Goal: Task Accomplishment & Management: Use online tool/utility

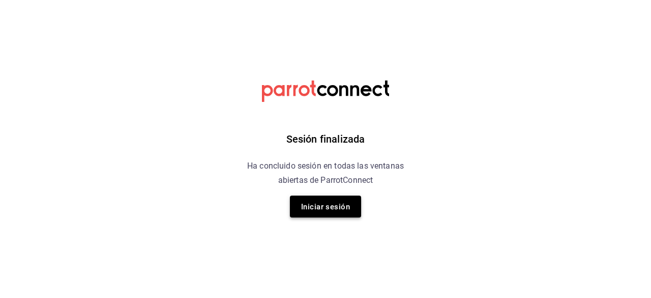
click at [324, 203] on font "Iniciar sesión" at bounding box center [325, 206] width 49 height 9
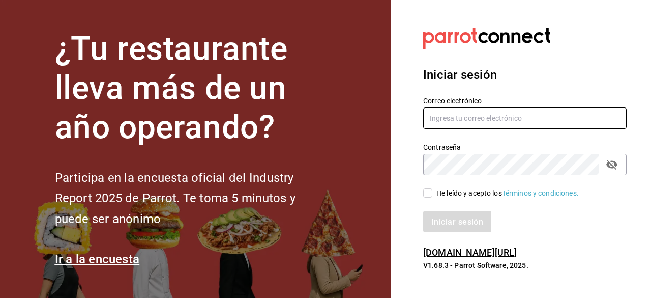
click at [324, 116] on input "text" at bounding box center [524, 117] width 203 height 21
type input "[DOMAIN_NAME][EMAIL_ADDRESS][DOMAIN_NAME]"
click at [324, 194] on input "He leído y acepto los Términos y condiciones." at bounding box center [427, 192] width 9 height 9
checkbox input "true"
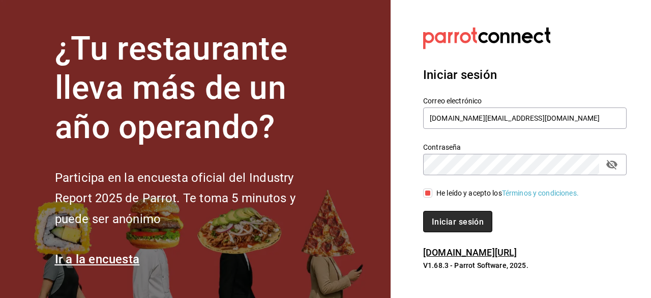
click at [324, 225] on font "Iniciar sesión" at bounding box center [458, 221] width 52 height 10
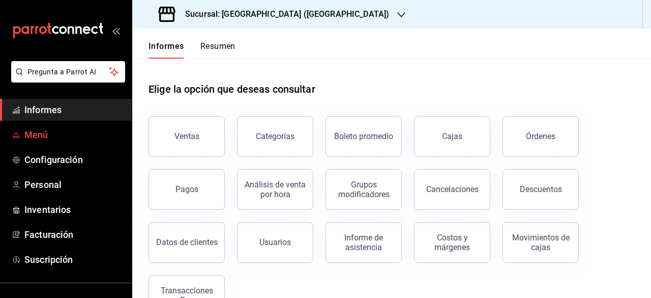
click at [56, 135] on span "Menú" at bounding box center [73, 135] width 99 height 14
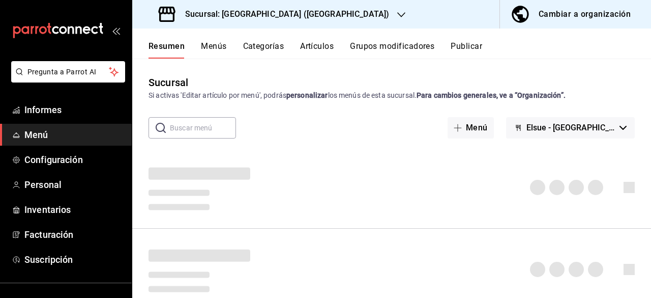
click at [314, 42] on font "Artículos" at bounding box center [317, 46] width 34 height 10
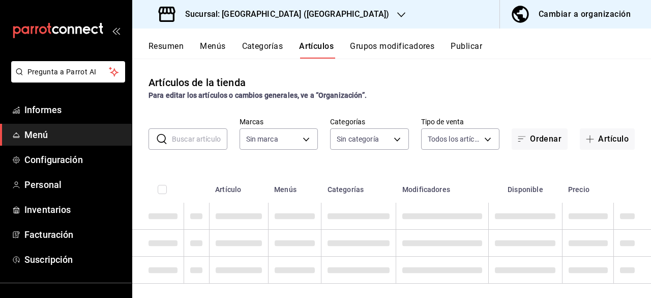
type input "bf7cb2a7-9f9a-455a-9171-abf6aa8c8f17"
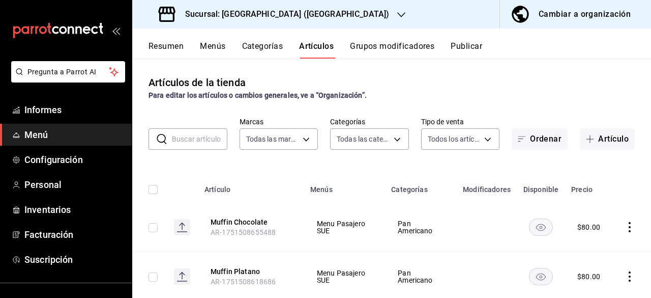
type input "3368ae44-ad91-49e9-9912-46a876d890ec,533bec7c-9329-48c2-bdbc-448787298f60,75d61…"
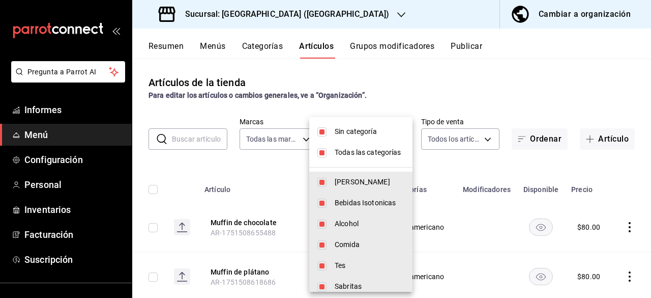
click at [390, 137] on body "Pregunta a Parrot AI Informes Menú Configuración Personal Inventarios Facturaci…" at bounding box center [325, 149] width 651 height 298
click at [324, 134] on input "checkbox" at bounding box center [321, 131] width 9 height 9
checkbox input "false"
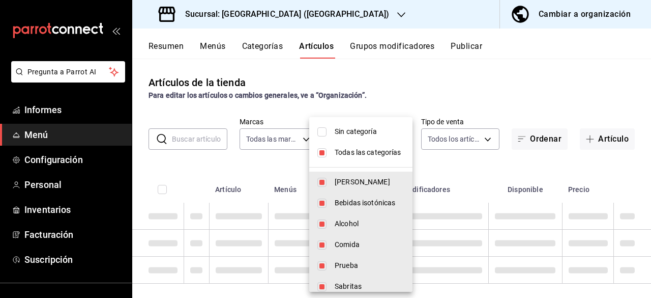
click at [323, 152] on input "checkbox" at bounding box center [321, 152] width 9 height 9
checkbox input "false"
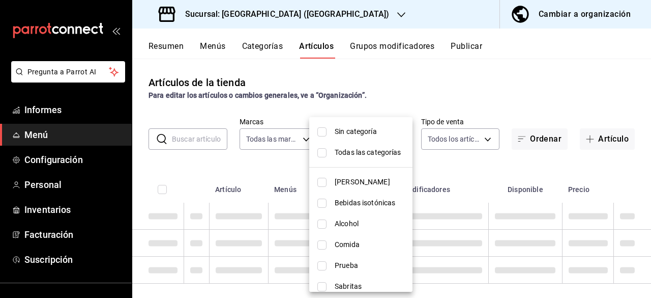
checkbox input "false"
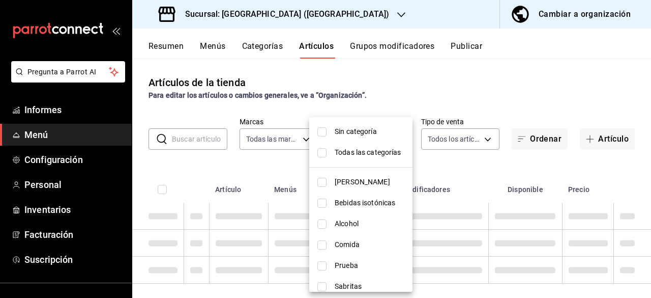
checkbox input "false"
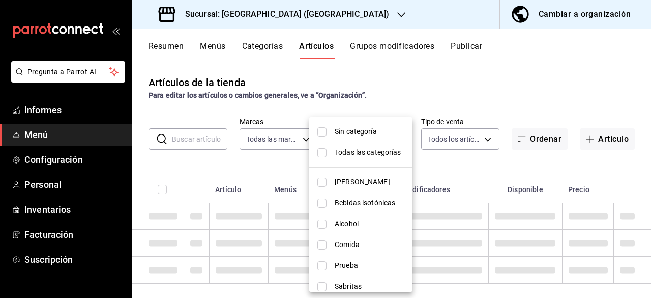
checkbox input "false"
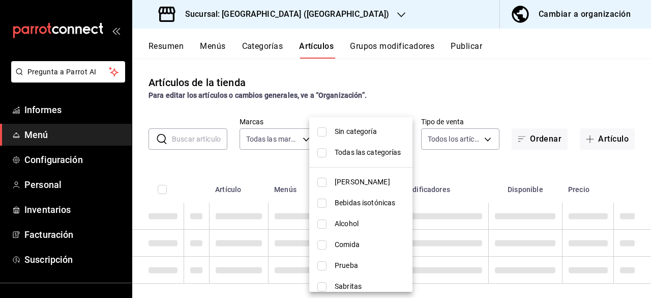
checkbox input "false"
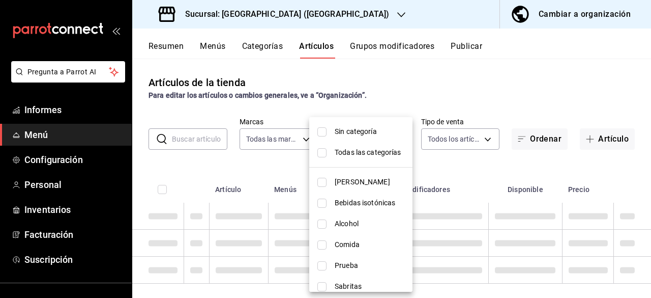
checkbox input "false"
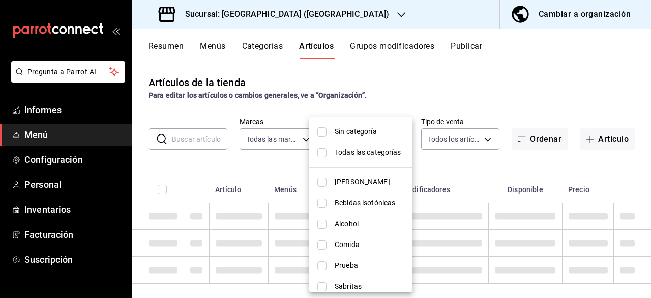
checkbox input "false"
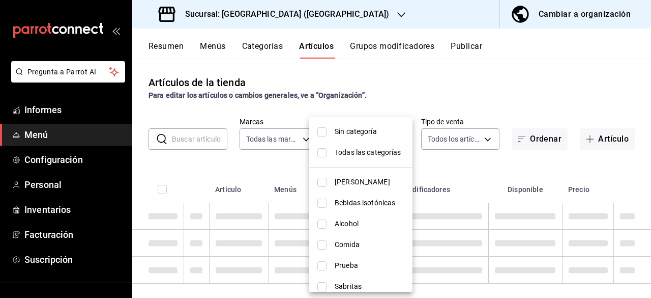
checkbox input "false"
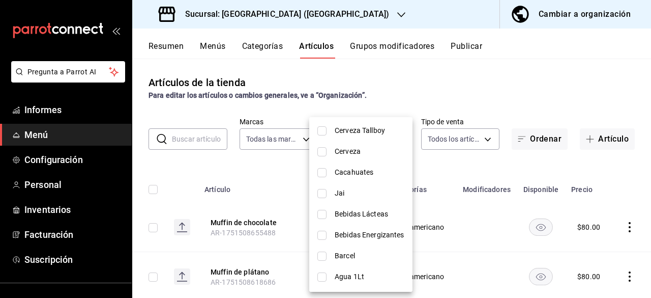
scroll to position [484, 0]
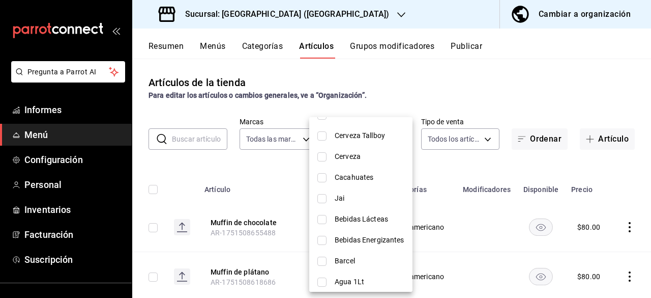
click at [358, 162] on li "Cerveza" at bounding box center [360, 156] width 103 height 21
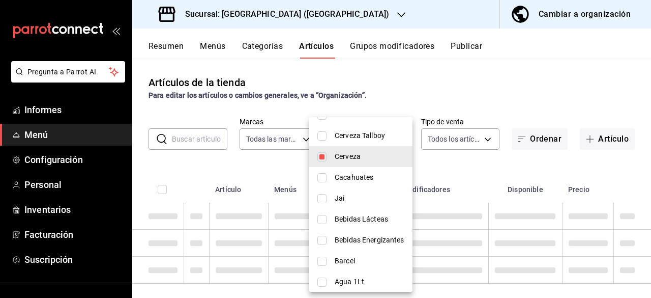
type input "9074d5b7-08c3-4340-a95d-2f9abb7e154e"
checkbox input "true"
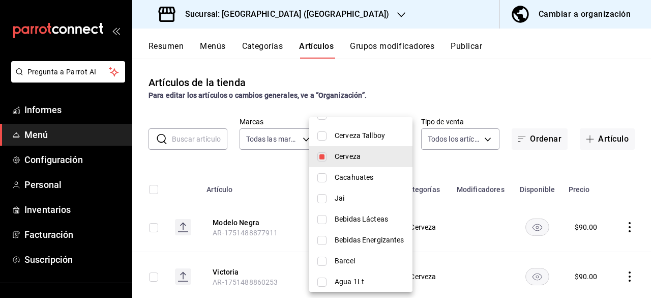
click at [557, 56] on div at bounding box center [325, 149] width 651 height 298
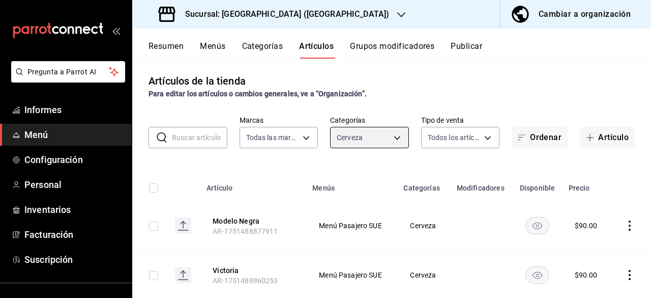
scroll to position [0, 0]
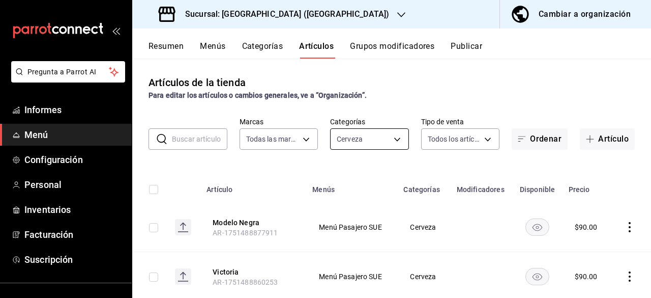
click at [386, 135] on body "Pregunta a Parrot AI Informes Menú Configuración Personal Inventarios Facturaci…" at bounding box center [325, 149] width 651 height 298
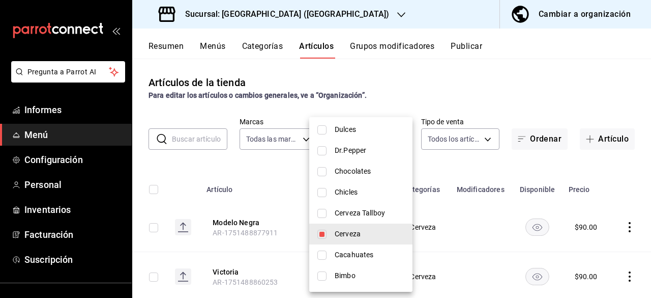
scroll to position [412, 0]
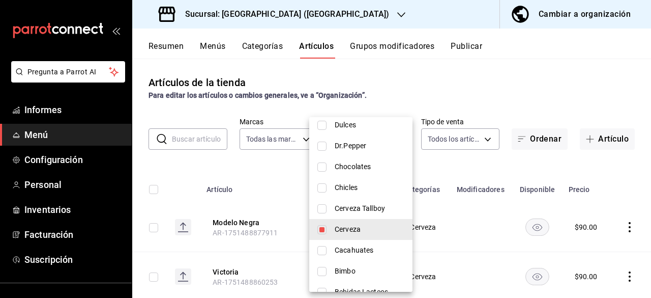
click at [382, 208] on span "Cerveza Tallboy" at bounding box center [370, 208] width 70 height 11
type input "9074d5b7-08c3-4340-a95d-2f9abb7e154e,6d745f98-de78-4365-aa4b-fb8e9820a448"
checkbox input "true"
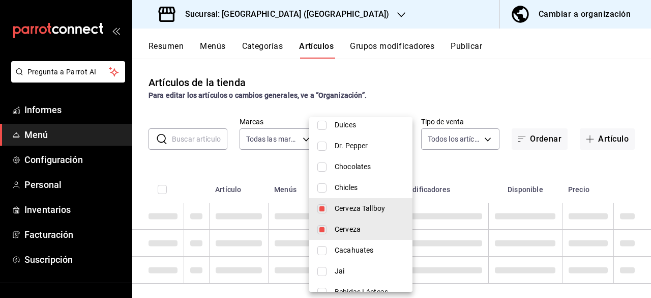
click at [322, 229] on input "checkbox" at bounding box center [321, 229] width 9 height 9
checkbox input "false"
type input "6d745f98-de78-4365-aa4b-fb8e9820a448"
click at [610, 168] on div at bounding box center [325, 149] width 651 height 298
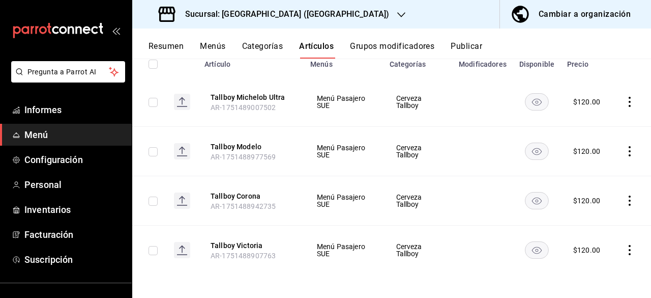
scroll to position [55, 0]
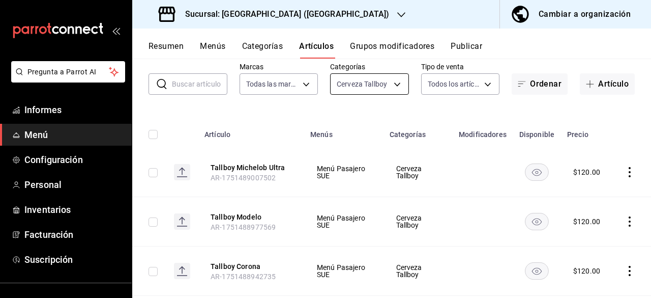
click at [390, 85] on body "Pregunta a Parrot AI Informes Menú Configuración Personal Inventarios Facturaci…" at bounding box center [325, 149] width 651 height 298
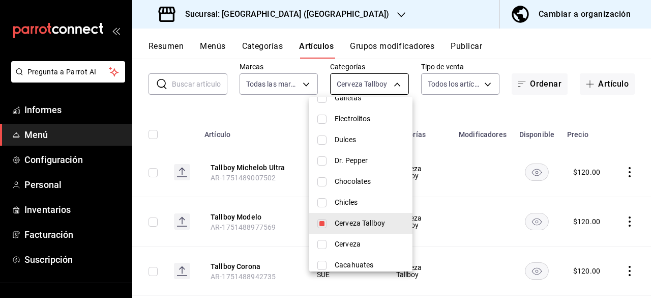
scroll to position [381, 0]
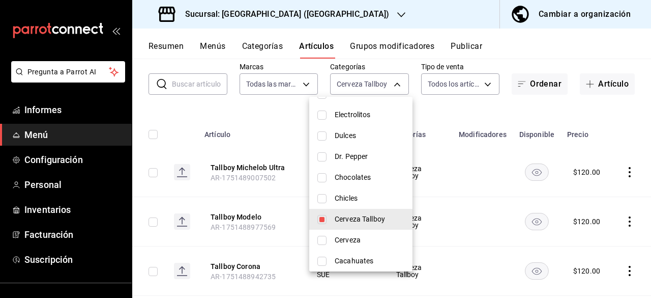
click at [326, 217] on input "checkbox" at bounding box center [321, 219] width 9 height 9
checkbox input "false"
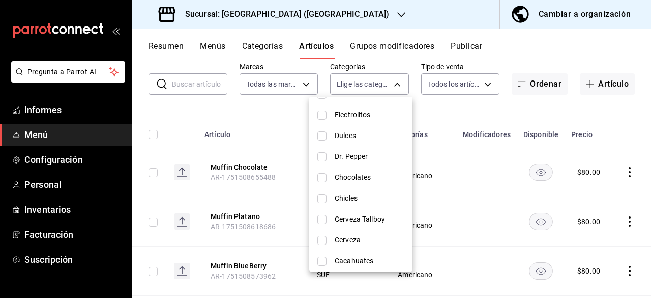
click at [356, 216] on font "Cerveza Tallboy" at bounding box center [360, 219] width 50 height 8
type input "6d745f98-de78-4365-aa4b-fb8e9820a448"
checkbox input "true"
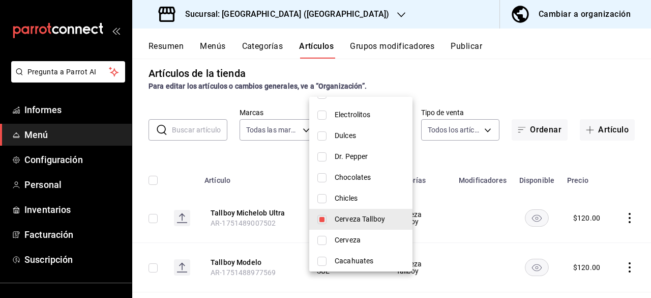
scroll to position [55, 0]
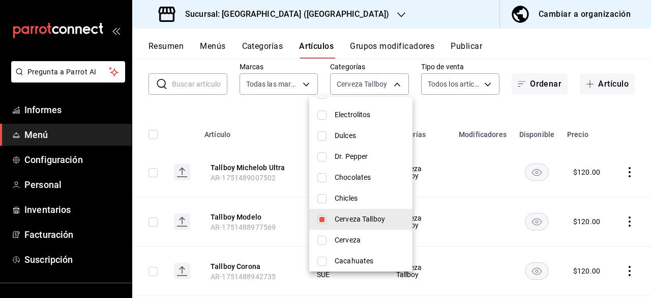
click at [325, 199] on input "checkbox" at bounding box center [321, 198] width 9 height 9
checkbox input "true"
type input "6d745f98-de78-4365-aa4b-fb8e9820a448,59d95d0d-55b1-4df6-b281-35145ae60167"
click at [325, 236] on input "checkbox" at bounding box center [321, 240] width 9 height 9
checkbox input "true"
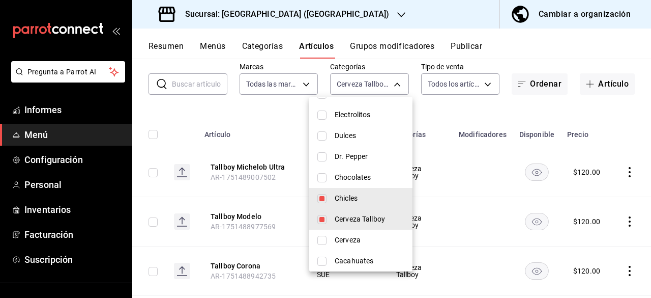
type input "6d745f98-de78-4365-aa4b-fb8e9820a448,59d95d0d-55b1-4df6-b281-35145ae60167,9074d…"
click at [323, 237] on input "checkbox" at bounding box center [321, 240] width 9 height 9
checkbox input "false"
type input "6d745f98-de78-4365-aa4b-fb8e9820a448,59d95d0d-55b1-4df6-b281-35145ae60167"
click at [325, 222] on input "checkbox" at bounding box center [321, 219] width 9 height 9
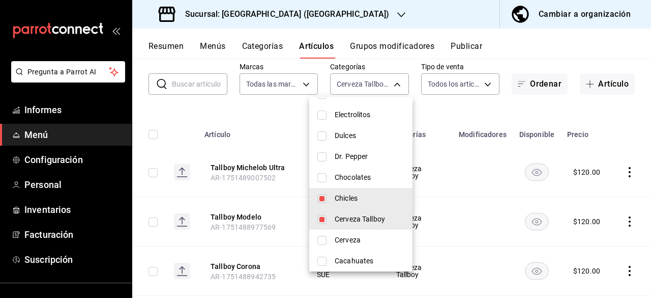
checkbox input "false"
type input "59d95d0d-55b1-4df6-b281-35145ae60167"
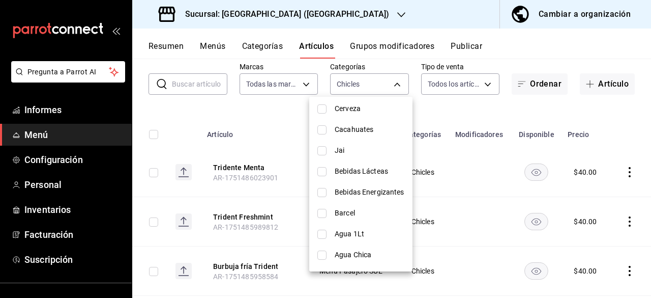
scroll to position [514, 0]
click at [470, 153] on div at bounding box center [325, 149] width 651 height 298
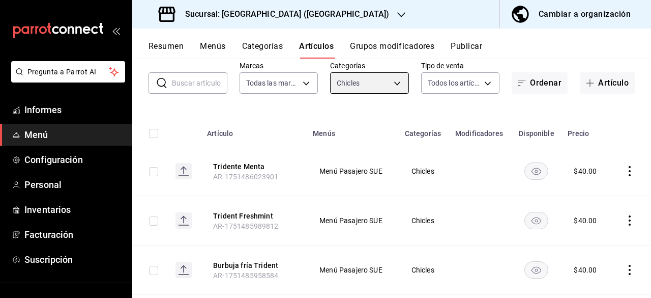
scroll to position [56, 0]
click at [395, 81] on body "Pregunta a Parrot AI Informes Menú Configuración Personal Inventarios Facturaci…" at bounding box center [325, 149] width 651 height 298
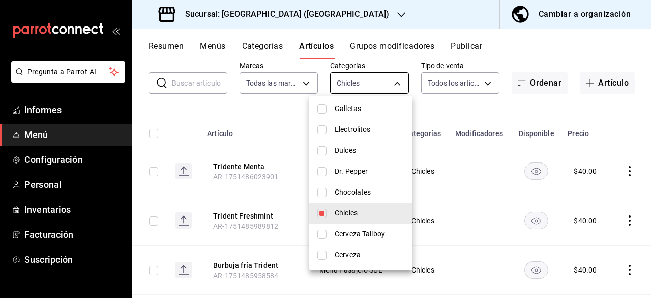
scroll to position [365, 0]
click at [324, 211] on input "checkbox" at bounding box center [321, 212] width 9 height 9
checkbox input "false"
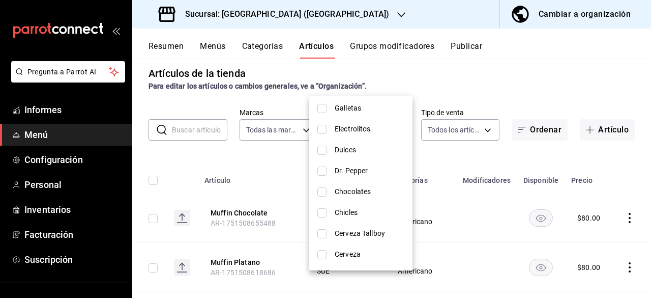
scroll to position [56, 0]
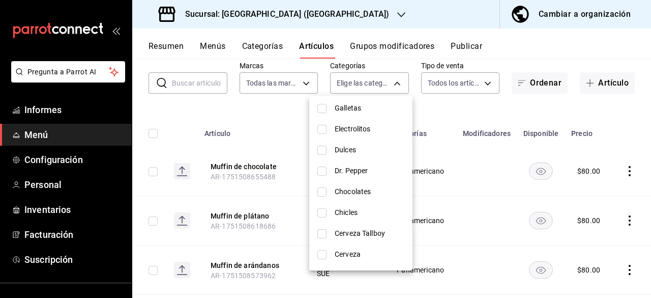
click at [323, 190] on input "checkbox" at bounding box center [321, 191] width 9 height 9
checkbox input "true"
type input "f732f919-4d68-41ad-ac54-9b069b4d03ab"
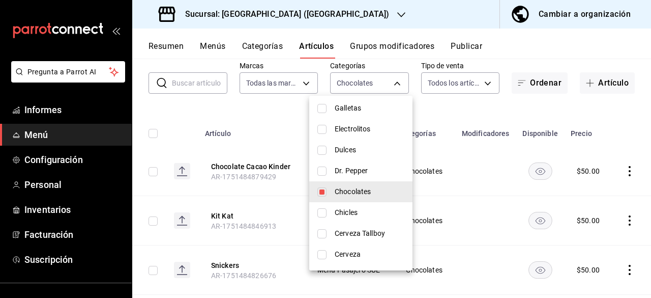
click at [554, 62] on div at bounding box center [325, 149] width 651 height 298
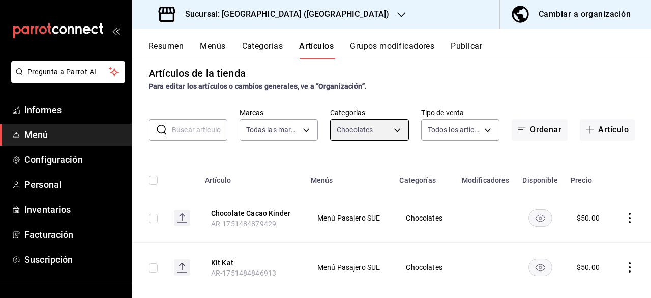
scroll to position [0, 0]
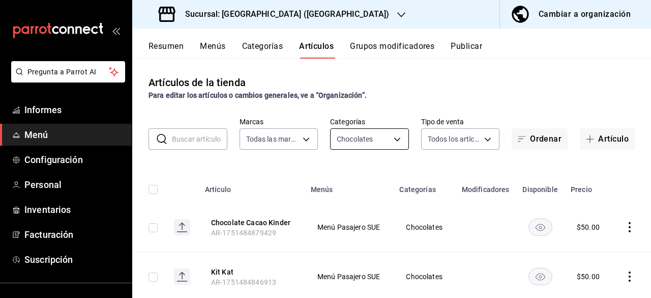
click at [391, 139] on body "Pregunta a Parrot AI Informes Menú Configuración Personal Inventarios Facturaci…" at bounding box center [325, 149] width 651 height 298
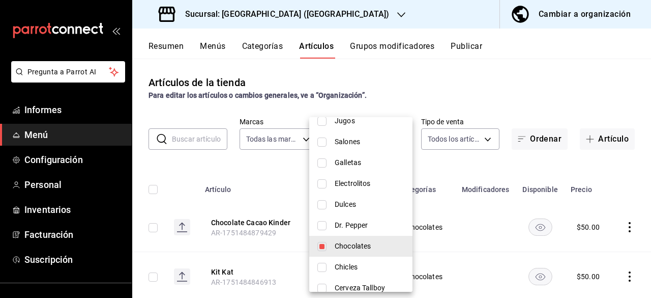
scroll to position [343, 0]
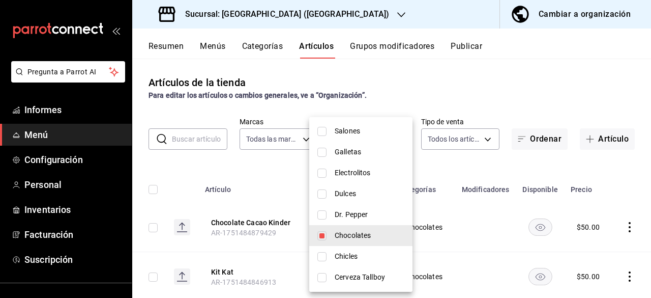
click at [324, 234] on input "checkbox" at bounding box center [321, 235] width 9 height 9
checkbox input "false"
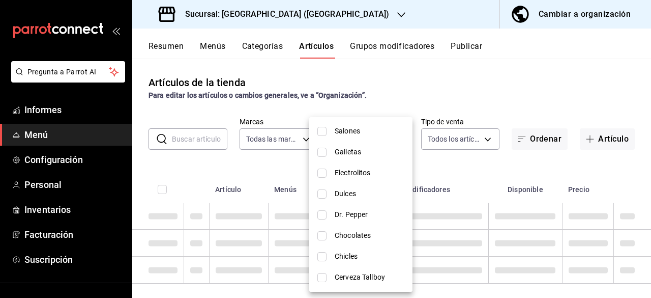
click at [325, 214] on input "checkbox" at bounding box center [321, 214] width 9 height 9
checkbox input "true"
type input "6de8bf0e-d98e-43bc-b912-91f585bff5ed"
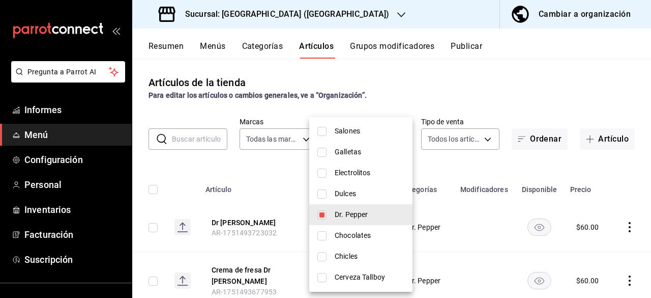
click at [462, 89] on div at bounding box center [325, 149] width 651 height 298
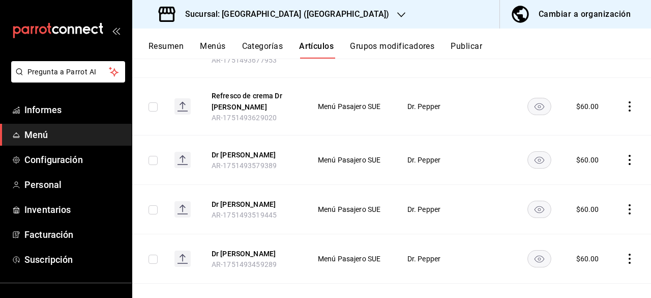
scroll to position [250, 0]
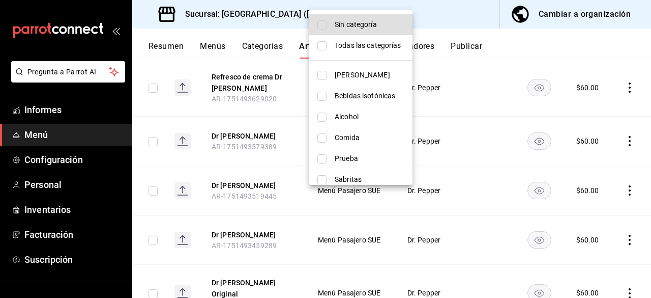
click at [474, 122] on div at bounding box center [325, 149] width 651 height 298
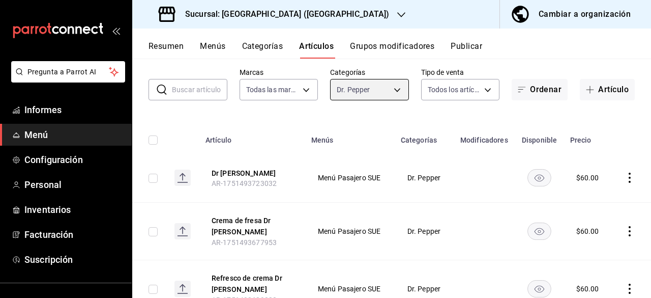
scroll to position [49, 0]
click at [393, 85] on body "Pregunta a Parrot AI Informes Menú Configuración Personal Inventarios Facturaci…" at bounding box center [325, 149] width 651 height 298
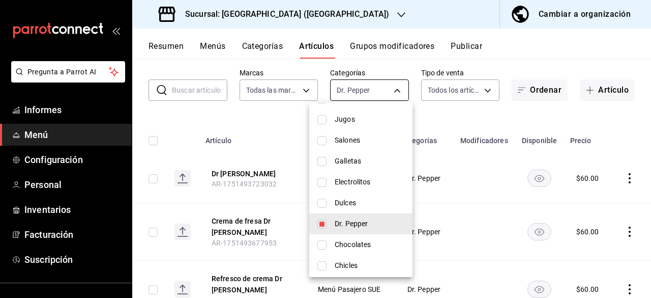
scroll to position [323, 0]
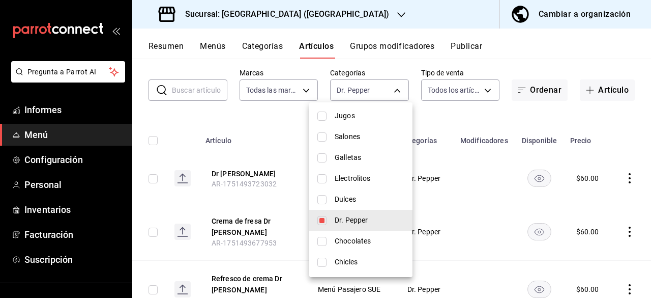
click at [325, 217] on input "checkbox" at bounding box center [321, 220] width 9 height 9
checkbox input "false"
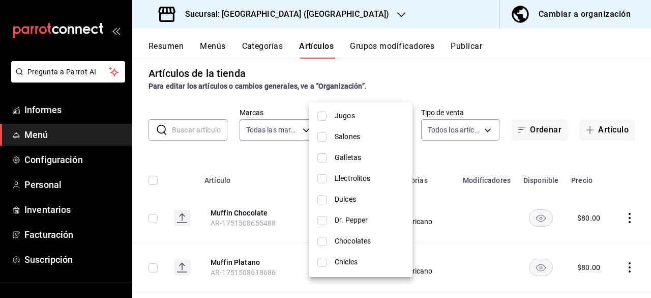
scroll to position [49, 0]
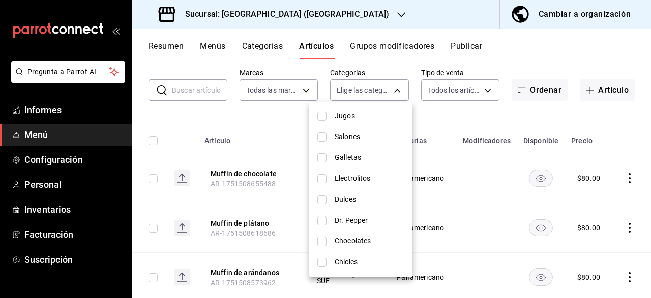
click at [324, 195] on input "checkbox" at bounding box center [321, 199] width 9 height 9
checkbox input "true"
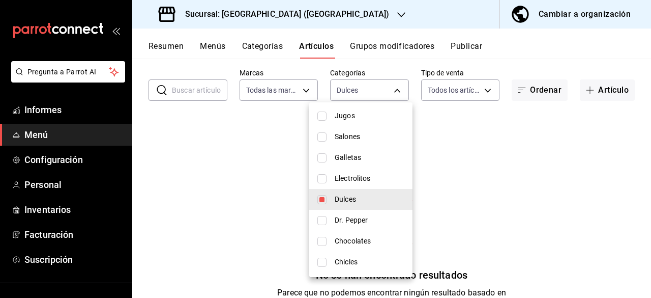
click at [530, 51] on div at bounding box center [325, 149] width 651 height 298
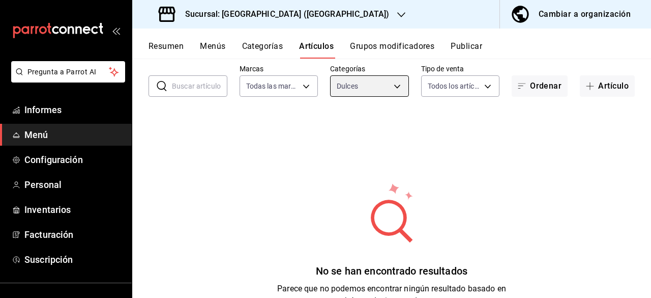
scroll to position [45, 0]
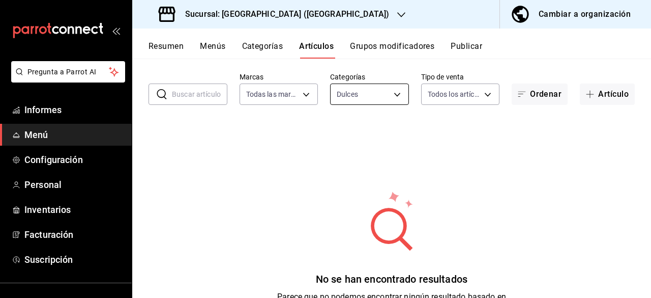
click at [388, 97] on body "Pregunta a Parrot AI Informes Menú Configuración Personal Inventarios Facturaci…" at bounding box center [325, 149] width 651 height 298
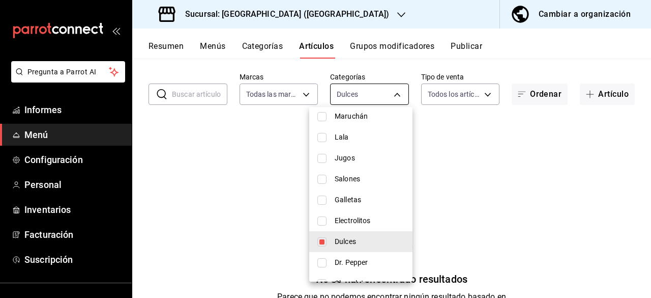
scroll to position [320, 0]
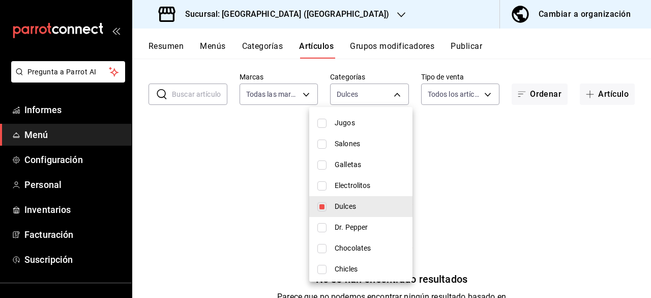
click at [362, 185] on font "Electrolitos" at bounding box center [353, 185] width 36 height 8
type input "7cf04c7b-799c-4ac7-a0ad-9306a1580eb1,52865e65-404d-4a20-8f3b-c8e5a2f79f5e"
checkbox input "true"
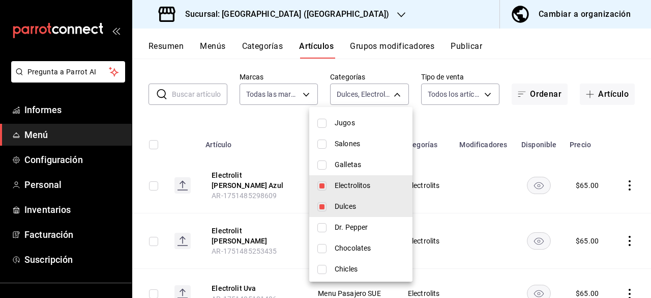
click at [323, 205] on input "checkbox" at bounding box center [321, 206] width 9 height 9
checkbox input "false"
type input "52865e65-404d-4a20-8f3b-c8e5a2f79f5e"
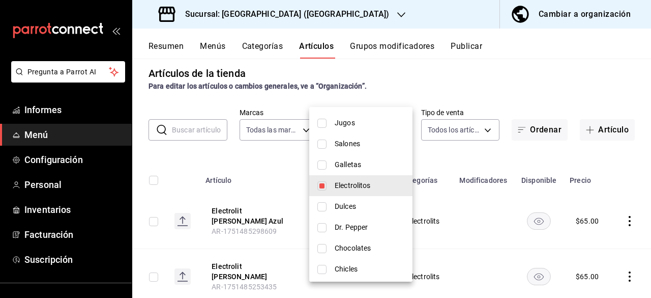
scroll to position [45, 0]
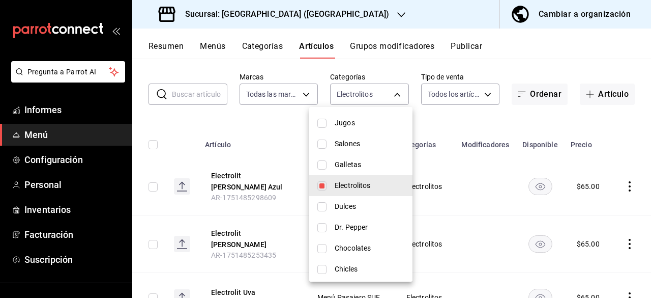
click at [517, 66] on div at bounding box center [325, 149] width 651 height 298
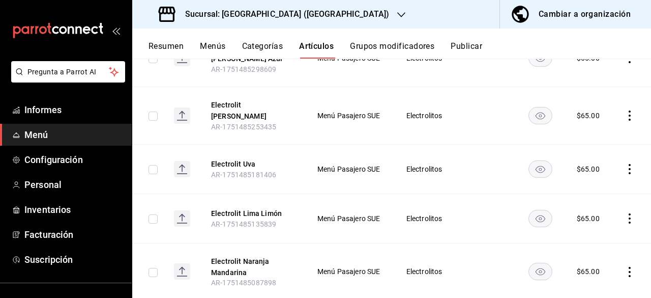
scroll to position [184, 0]
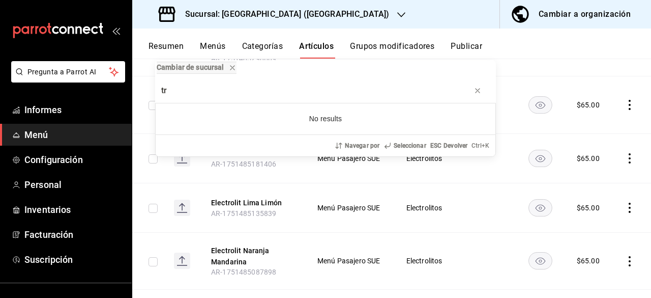
type input "t"
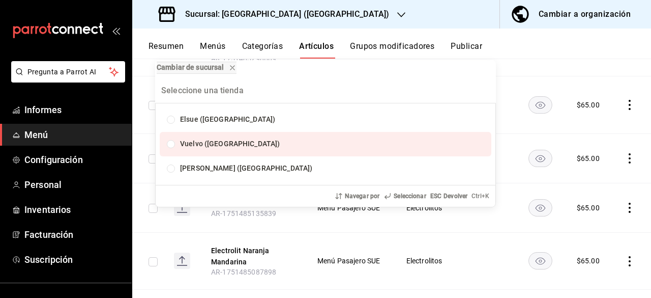
click at [555, 46] on div "Cambiar de sucursal Elsue (Tamaulipas) Vuelvo (Tamaulipas) Don Luca (Tamaulipas…" at bounding box center [325, 149] width 651 height 298
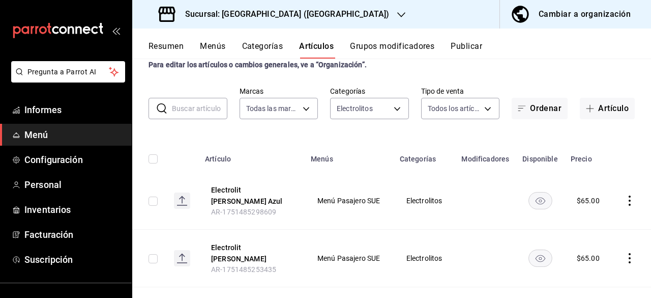
scroll to position [0, 0]
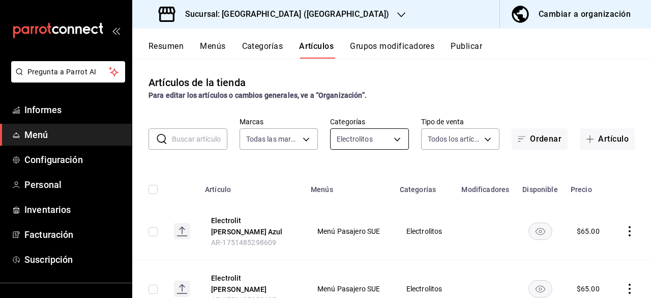
click at [390, 133] on body "Pregunta a Parrot AI Informes Menú Configuración Personal Inventarios Facturaci…" at bounding box center [325, 149] width 651 height 298
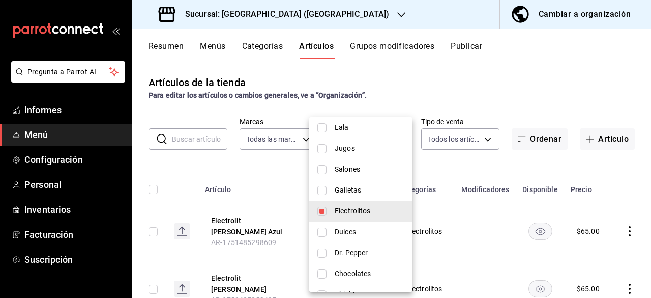
scroll to position [305, 0]
click at [322, 210] on input "checkbox" at bounding box center [321, 210] width 9 height 9
checkbox input "false"
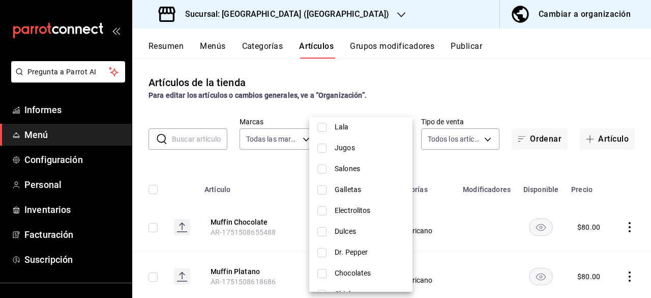
click at [324, 191] on input "checkbox" at bounding box center [321, 189] width 9 height 9
checkbox input "true"
type input "f6e38485-6213-44f4-ac4e-d6bb8bf2270b"
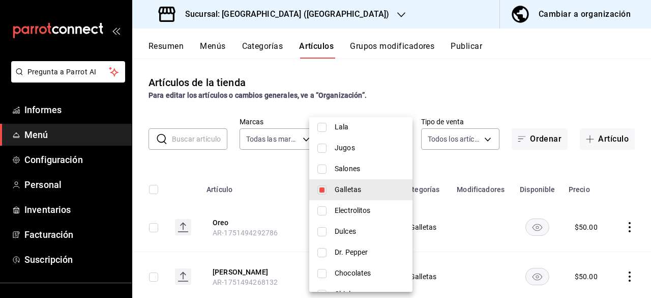
click at [525, 89] on div at bounding box center [325, 149] width 651 height 298
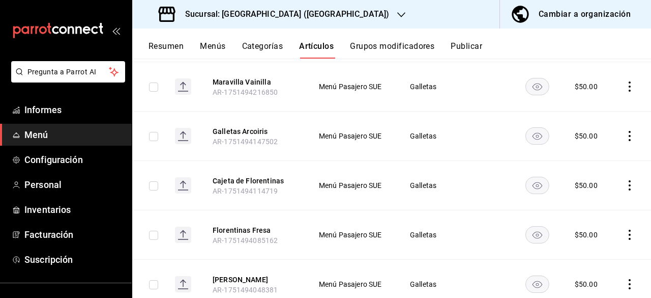
scroll to position [240, 0]
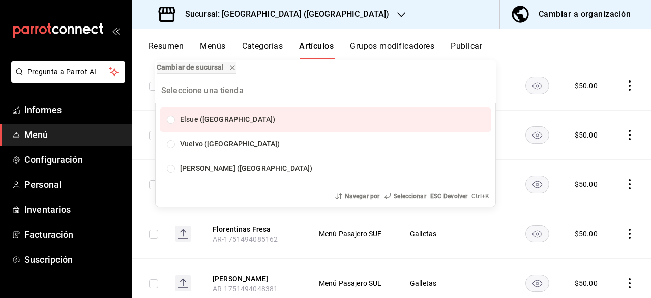
click at [544, 58] on div "Cambiar de sucursal Elsue (Tamaulipas) Vuelvo (Tamaulipas) Don Luca (Tamaulipas…" at bounding box center [325, 149] width 651 height 298
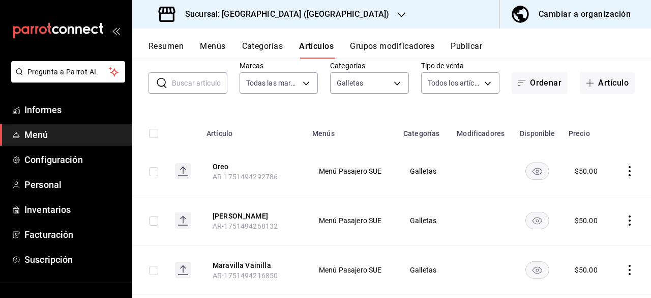
scroll to position [54, 0]
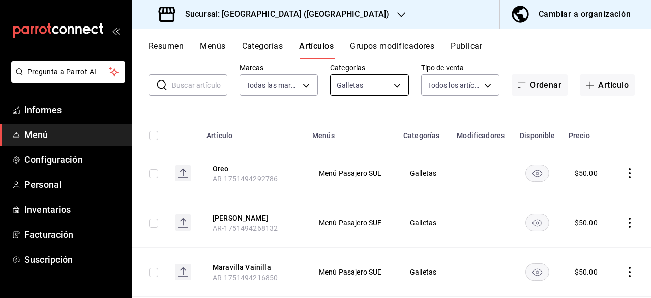
click at [397, 85] on body "Pregunta a Parrot AI Informes Menú Configuración Personal Inventarios Facturaci…" at bounding box center [325, 149] width 651 height 298
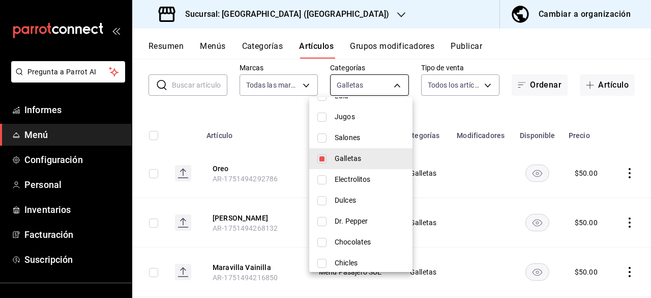
scroll to position [317, 0]
click at [322, 158] on input "checkbox" at bounding box center [321, 157] width 9 height 9
checkbox input "false"
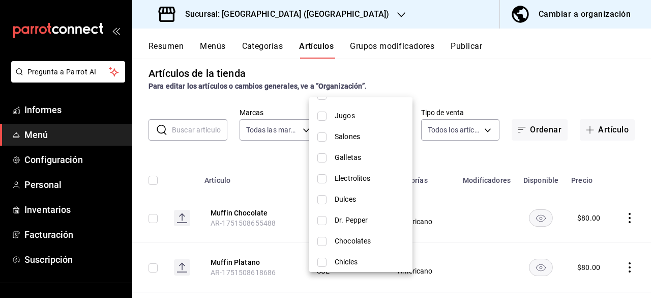
scroll to position [54, 0]
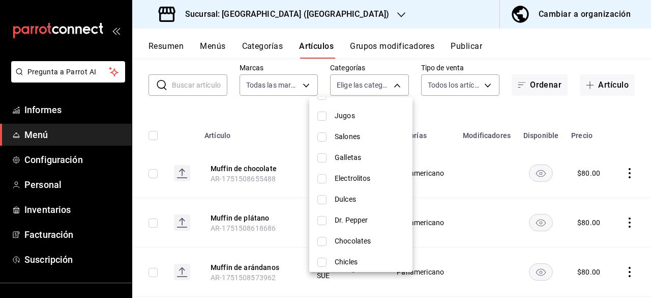
click at [343, 136] on font "Salones" at bounding box center [347, 136] width 25 height 8
type input "18cc0278-a623-45d7-9f82-8b154ca09c93"
checkbox input "true"
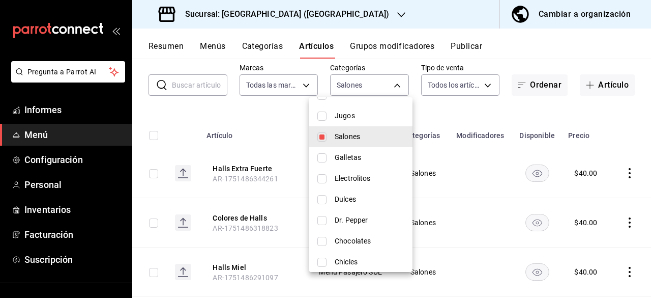
click at [506, 117] on div at bounding box center [325, 149] width 651 height 298
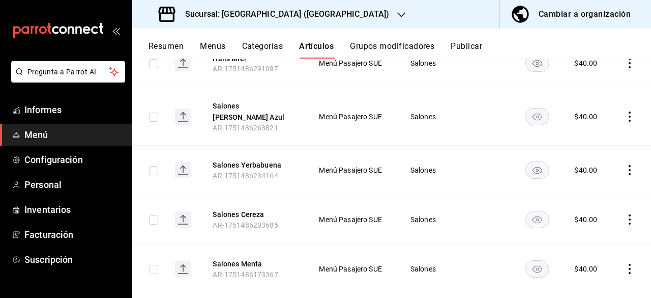
scroll to position [266, 0]
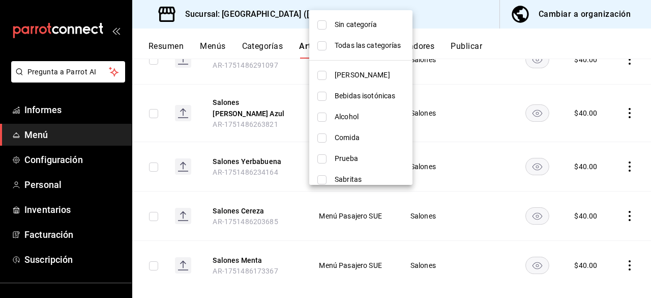
click at [468, 221] on div at bounding box center [325, 149] width 651 height 298
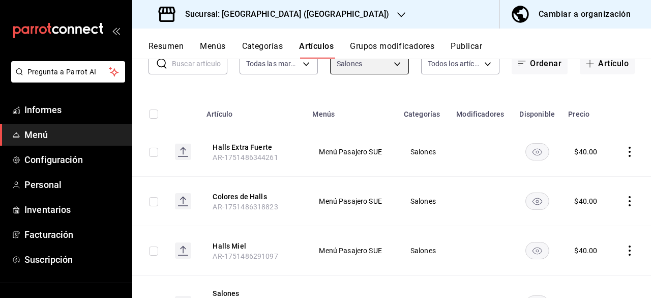
scroll to position [75, 0]
click at [389, 67] on body "Pregunta a Parrot AI Informes Menú Configuración Personal Inventarios Facturaci…" at bounding box center [325, 149] width 651 height 298
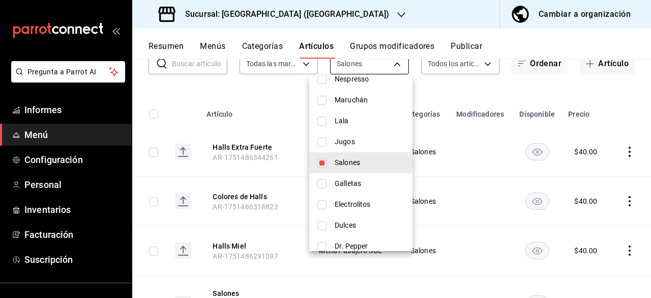
scroll to position [279, 0]
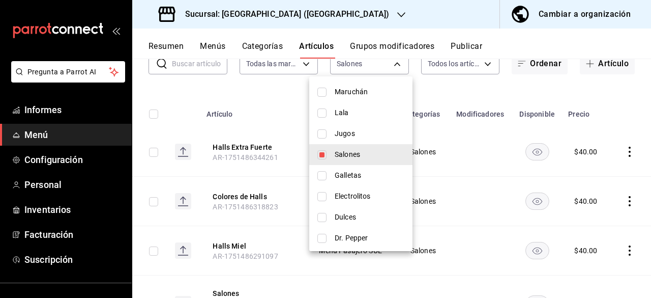
click at [323, 157] on input "checkbox" at bounding box center [321, 154] width 9 height 9
checkbox input "false"
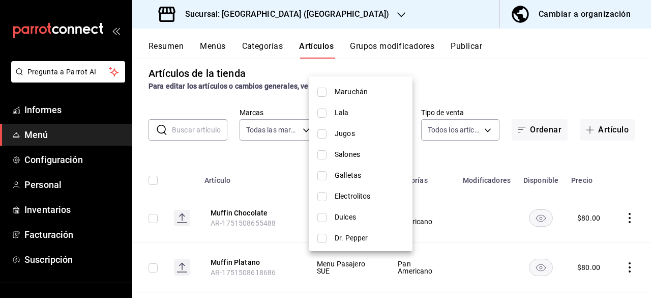
scroll to position [75, 0]
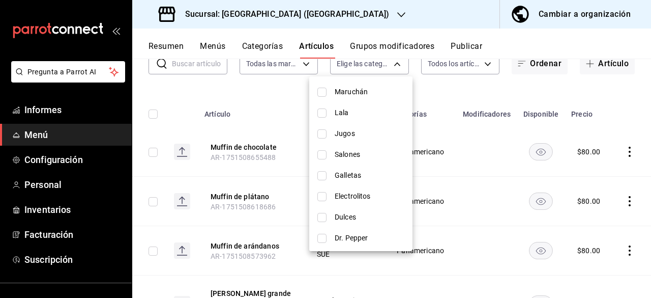
click at [335, 136] on font "Jugos" at bounding box center [345, 133] width 20 height 8
type input "84d3afa9-df76-4efa-a17d-0b12d807f41b"
checkbox input "true"
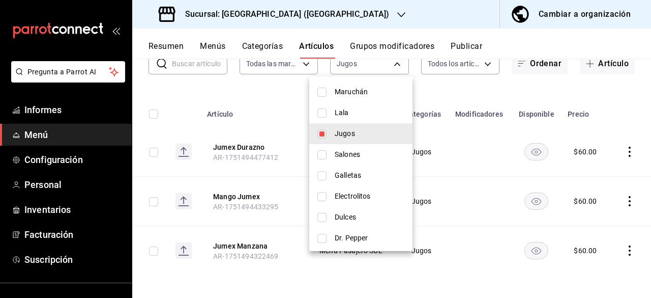
click at [446, 95] on div at bounding box center [325, 149] width 651 height 298
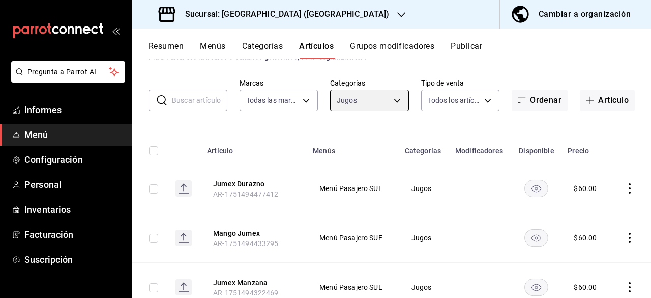
scroll to position [37, 0]
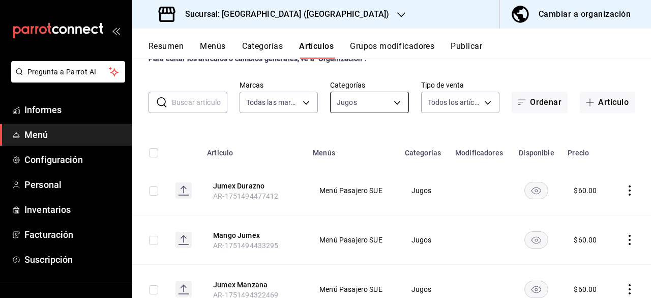
click at [389, 99] on body "Pregunta a Parrot AI Informes Menú Configuración Personal Inventarios Facturaci…" at bounding box center [325, 149] width 651 height 298
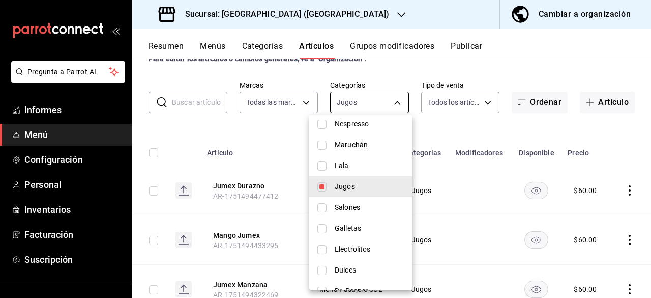
scroll to position [263, 0]
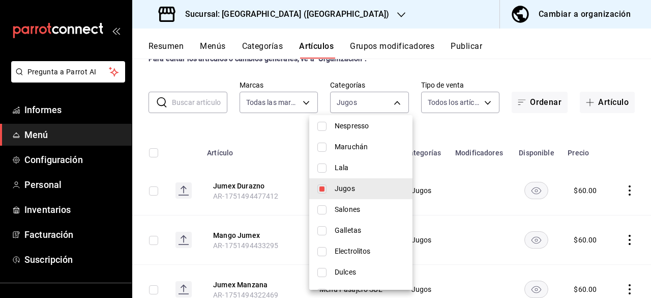
click at [323, 189] on input "checkbox" at bounding box center [321, 188] width 9 height 9
checkbox input "false"
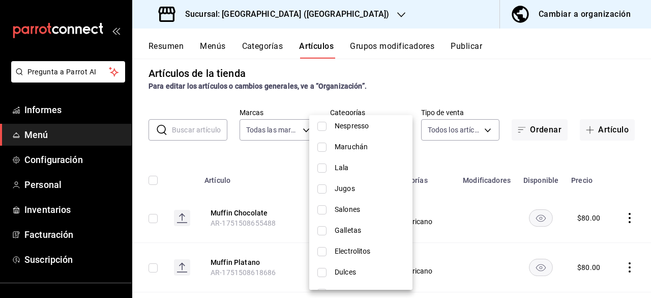
scroll to position [37, 0]
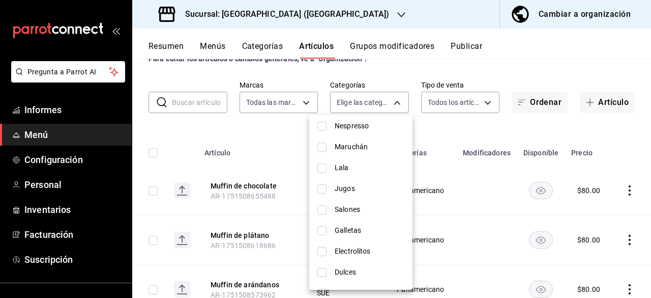
click at [324, 166] on input "checkbox" at bounding box center [321, 167] width 9 height 9
checkbox input "true"
type input "502e979a-e152-43da-b0c2-827299c794f8"
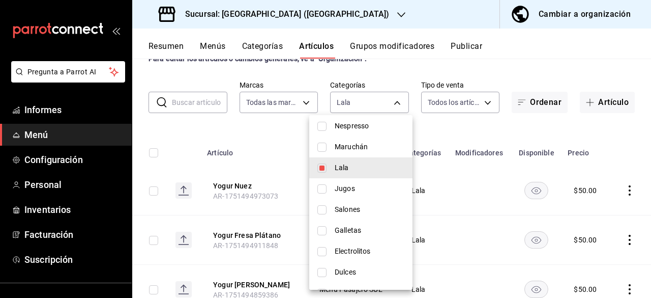
click at [254, 140] on div at bounding box center [325, 149] width 651 height 298
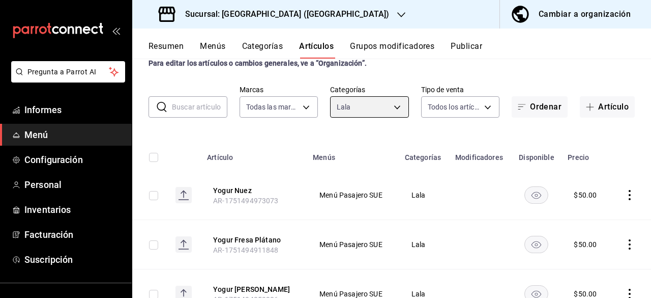
scroll to position [0, 0]
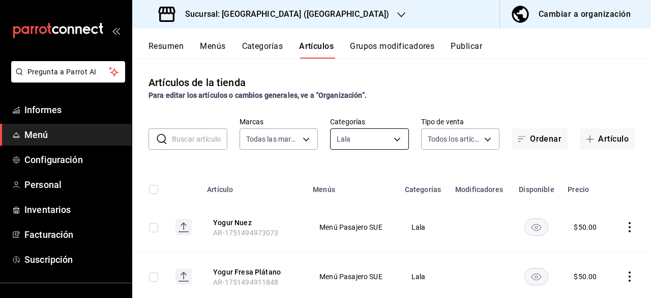
click at [393, 138] on body "Pregunta a Parrot AI Informes Menú Configuración Personal Inventarios Facturaci…" at bounding box center [325, 149] width 651 height 298
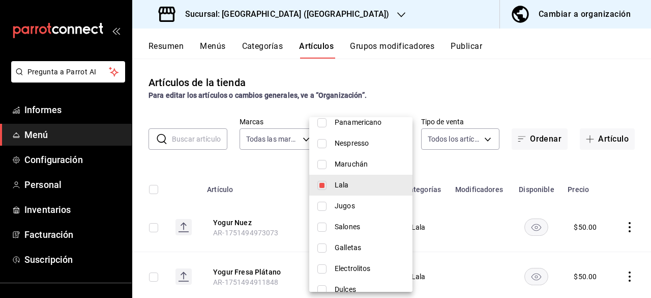
scroll to position [249, 0]
click at [321, 181] on input "checkbox" at bounding box center [321, 183] width 9 height 9
checkbox input "false"
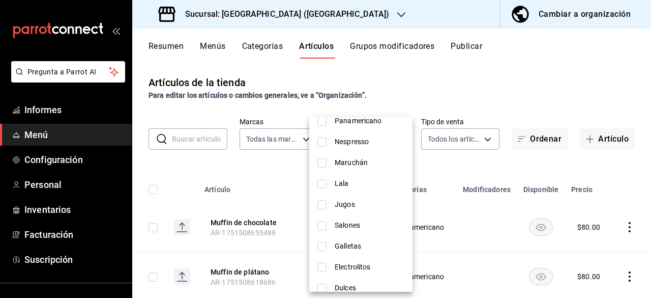
click at [319, 162] on input "checkbox" at bounding box center [321, 162] width 9 height 9
checkbox input "true"
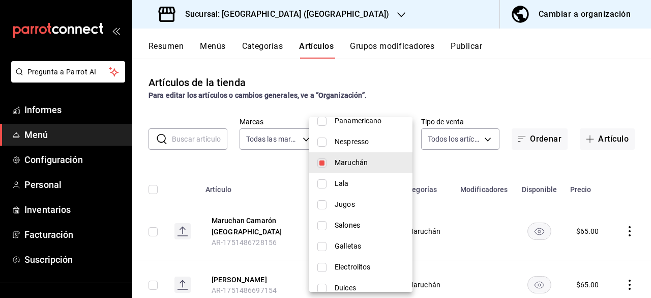
click at [171, 178] on div at bounding box center [325, 149] width 651 height 298
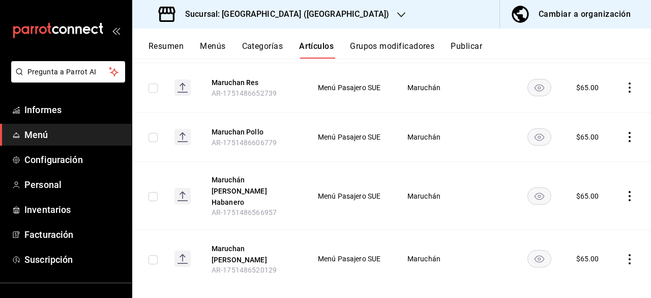
scroll to position [0, 0]
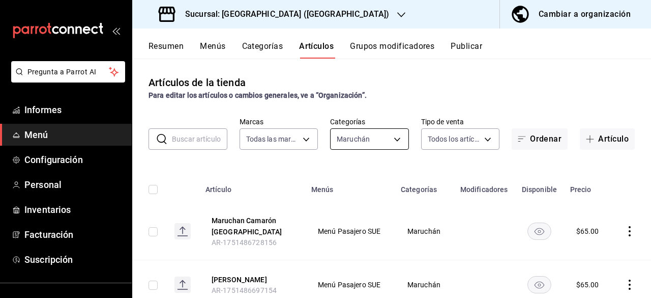
click at [390, 139] on body "Pregunta a Parrot AI Informes Menú Configuración Personal Inventarios Facturaci…" at bounding box center [325, 149] width 651 height 298
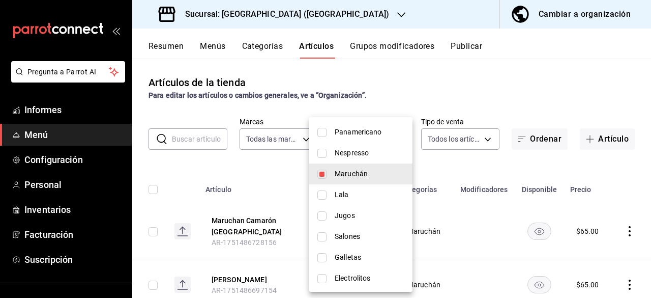
scroll to position [225, 0]
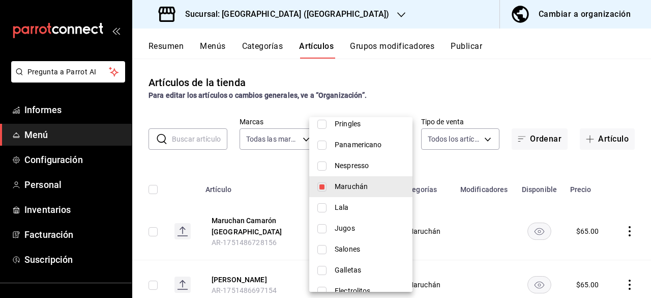
click at [359, 169] on font "Nespresso" at bounding box center [352, 165] width 34 height 8
type input "9c5cb748-c1ec-4c71-81d4-419f4176a2b6,06eaf111-7f33-44cb-8433-987fc95ec26d"
checkbox input "true"
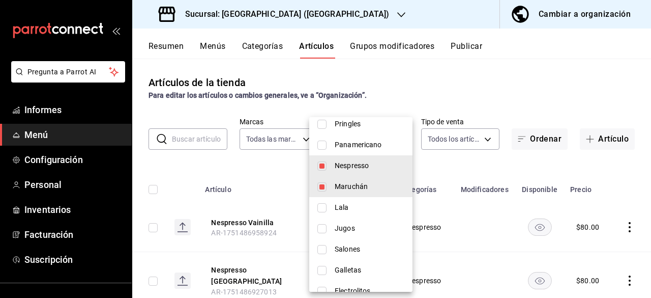
click at [323, 186] on input "checkbox" at bounding box center [321, 186] width 9 height 9
checkbox input "false"
type input "06eaf111-7f33-44cb-8433-987fc95ec26d"
click at [462, 165] on div at bounding box center [325, 149] width 651 height 298
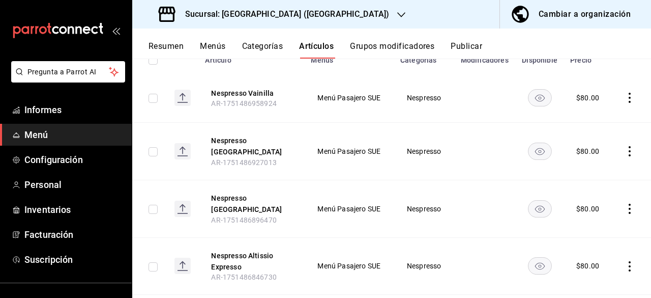
scroll to position [128, 0]
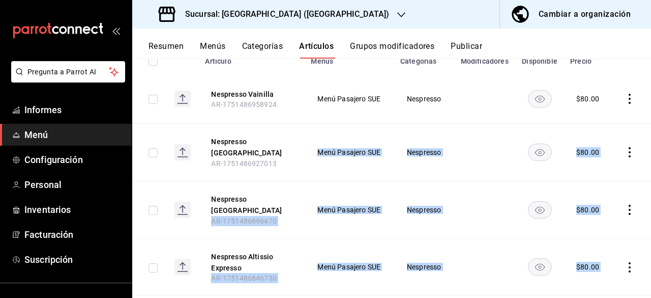
drag, startPoint x: 624, startPoint y: 243, endPoint x: 284, endPoint y: 160, distance: 350.3
click at [284, 160] on tbody "Nespresso Vainilla AR-1751486958924 Menú Pasajero SUE Nespresso $ 80.00 Nespres…" at bounding box center [391, 238] width 519 height 328
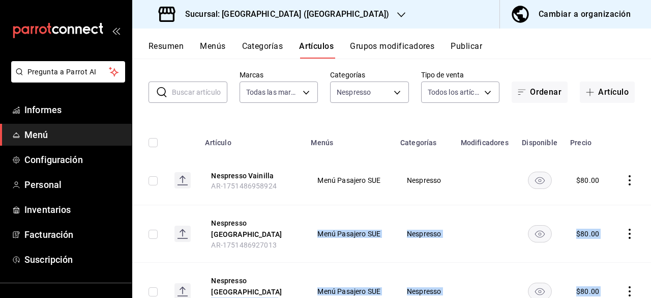
scroll to position [42, 0]
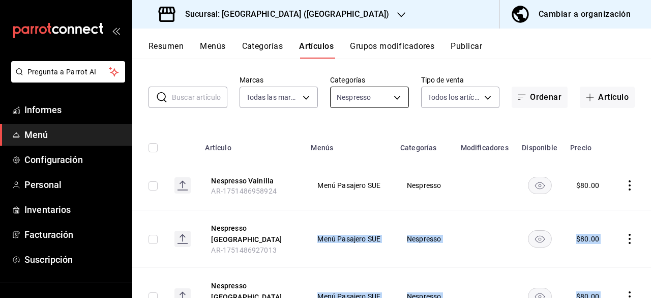
click at [390, 95] on body "Pregunta a Parrot AI Informes Menú Configuración Personal Inventarios Facturaci…" at bounding box center [325, 149] width 651 height 298
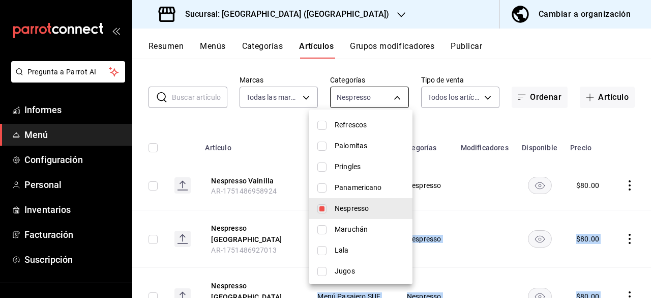
scroll to position [176, 0]
click at [324, 204] on input "checkbox" at bounding box center [321, 207] width 9 height 9
checkbox input "false"
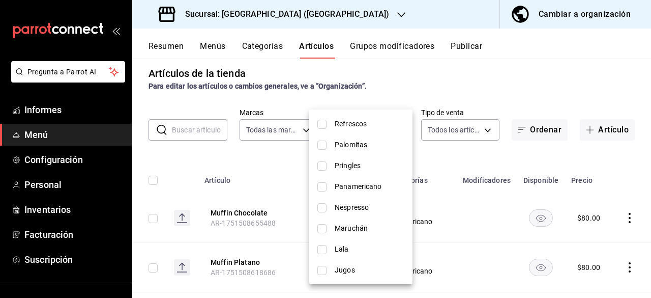
scroll to position [42, 0]
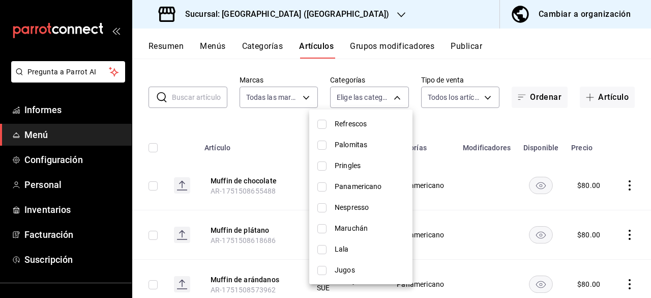
click at [324, 186] on input "checkbox" at bounding box center [321, 186] width 9 height 9
checkbox input "true"
type input "8a7f5f5e-d3dc-4080-8f2c-922dfedd8ab8"
click at [544, 64] on div at bounding box center [325, 149] width 651 height 298
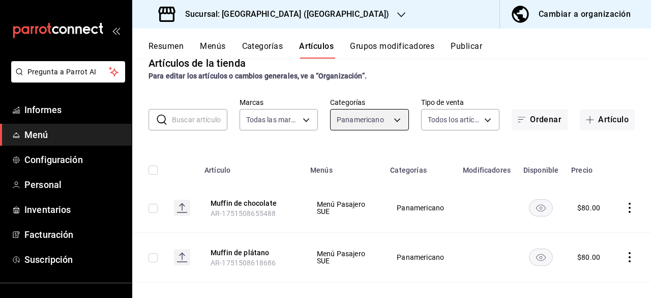
scroll to position [0, 0]
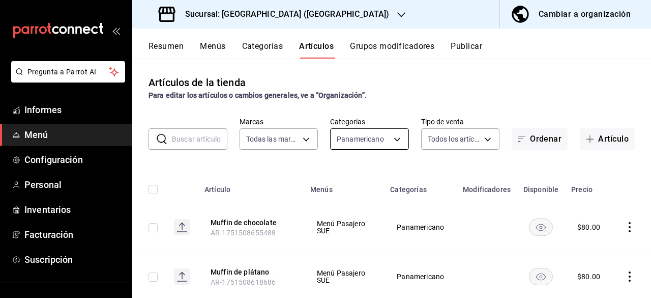
click at [388, 136] on body "Pregunta a Parrot AI Informes Menú Configuración Personal Inventarios Facturaci…" at bounding box center [325, 149] width 651 height 298
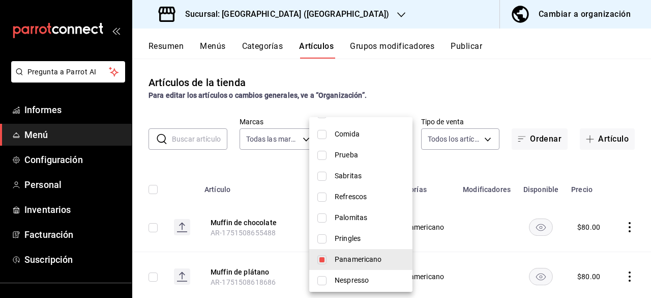
scroll to position [122, 0]
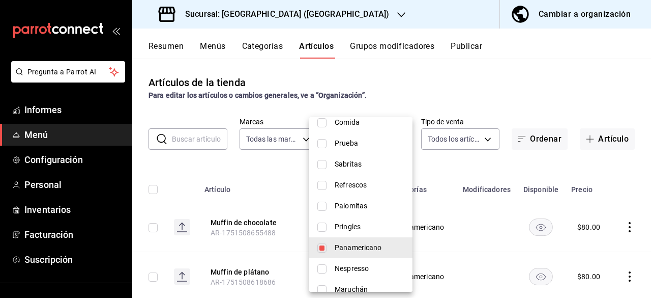
click at [322, 247] on input "checkbox" at bounding box center [321, 247] width 9 height 9
checkbox input "false"
click at [326, 224] on input "checkbox" at bounding box center [321, 226] width 9 height 9
checkbox input "true"
type input "65e07c34-6caf-4a90-b3ef-bf891edf820d"
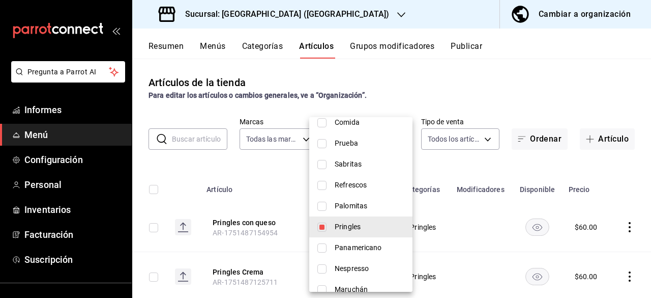
click at [451, 170] on div at bounding box center [325, 149] width 651 height 298
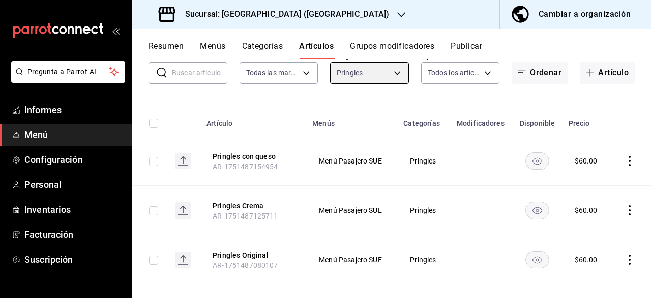
scroll to position [76, 0]
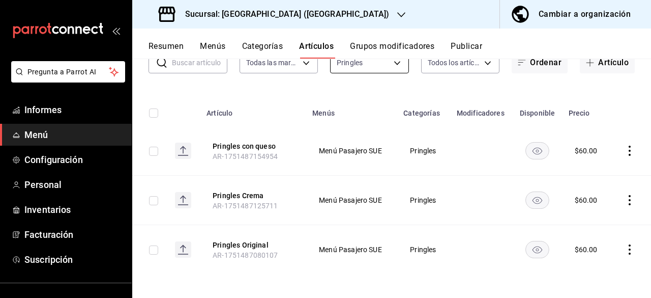
click at [384, 73] on body "Pregunta a Parrot AI Informes Menú Configuración Personal Inventarios Facturaci…" at bounding box center [325, 149] width 651 height 298
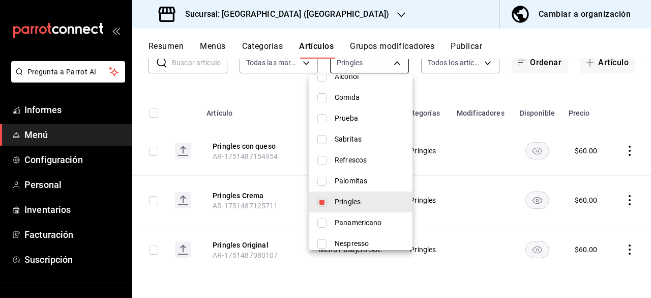
scroll to position [119, 0]
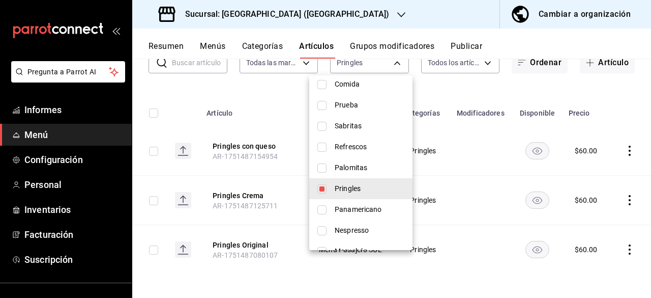
click at [324, 188] on input "checkbox" at bounding box center [321, 188] width 9 height 9
checkbox input "false"
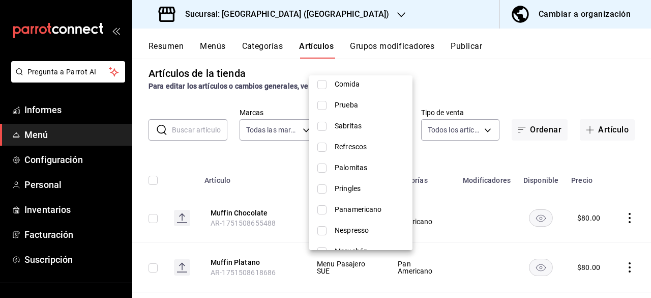
scroll to position [76, 0]
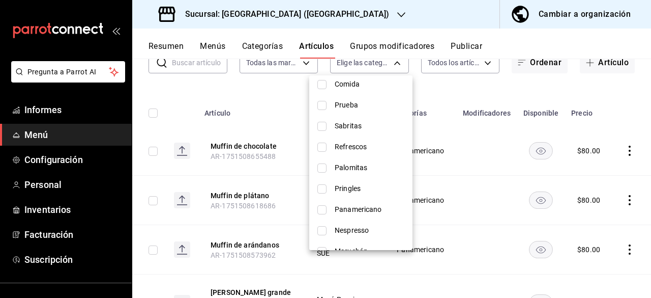
click at [324, 167] on input "checkbox" at bounding box center [321, 167] width 9 height 9
checkbox input "true"
type input "b214d911-cc8a-4144-aa16-8bdced07dd9b"
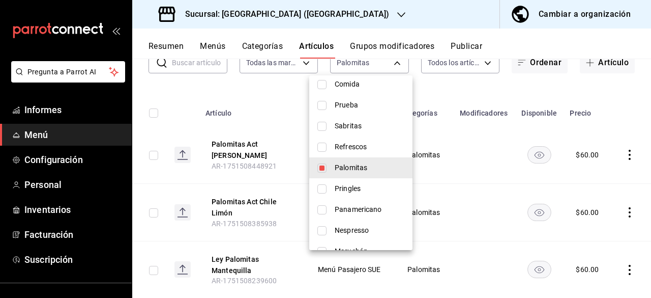
click at [468, 137] on div at bounding box center [325, 149] width 651 height 298
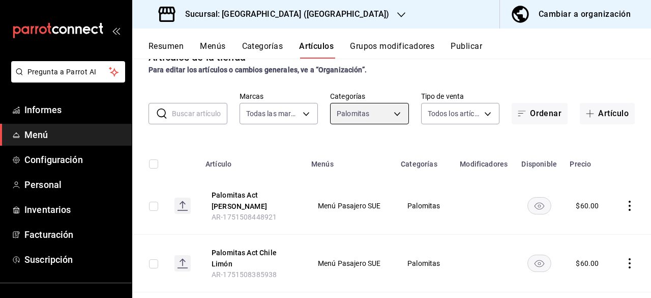
scroll to position [21, 0]
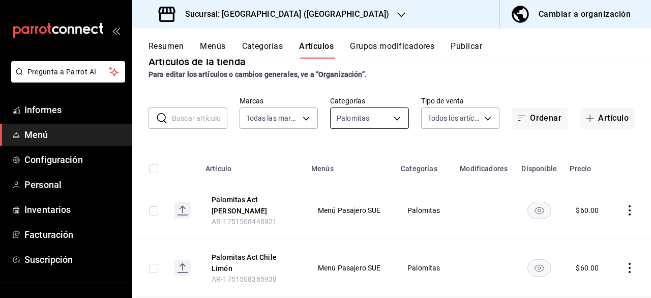
click at [389, 119] on body "Pregunta a Parrot AI Informes Menú Configuración Personal Inventarios Facturaci…" at bounding box center [325, 149] width 651 height 298
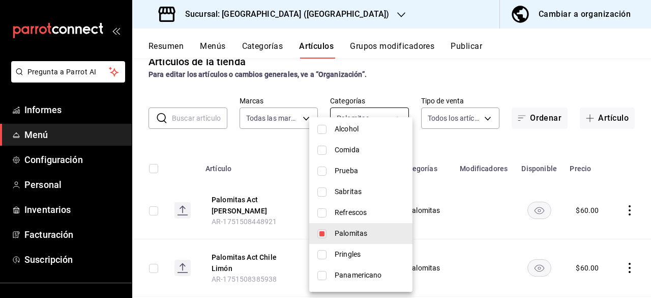
scroll to position [112, 0]
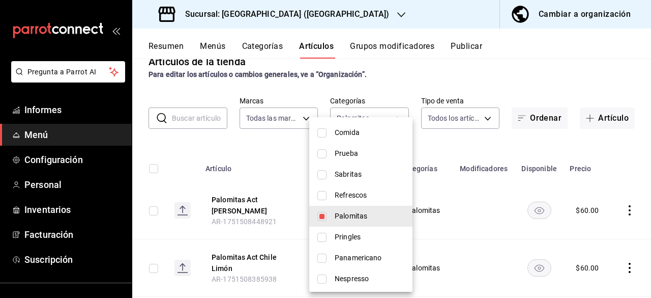
click at [324, 214] on input "checkbox" at bounding box center [321, 216] width 9 height 9
checkbox input "false"
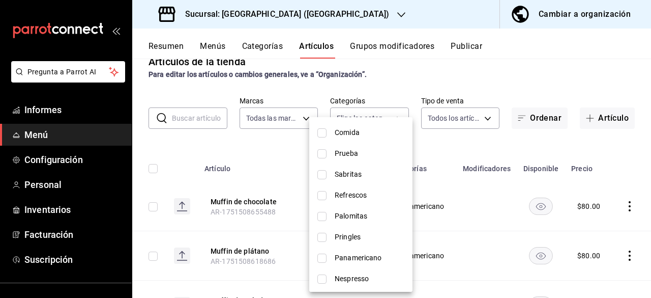
click at [324, 195] on input "checkbox" at bounding box center [321, 195] width 9 height 9
checkbox input "true"
type input "36850c48-6823-44b0-9a4b-cc160dd213ef"
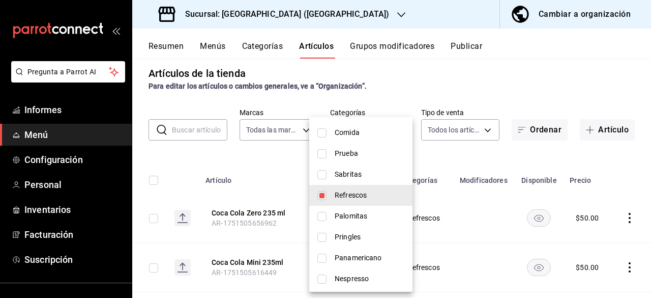
scroll to position [21, 0]
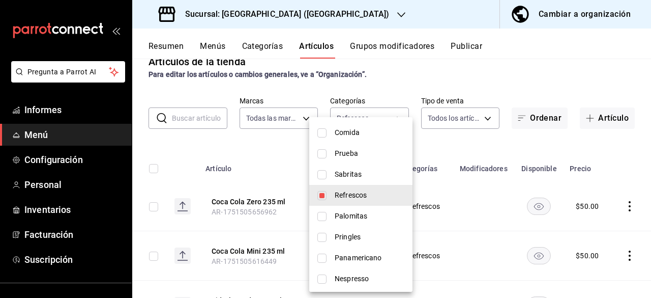
click at [454, 145] on div at bounding box center [325, 149] width 651 height 298
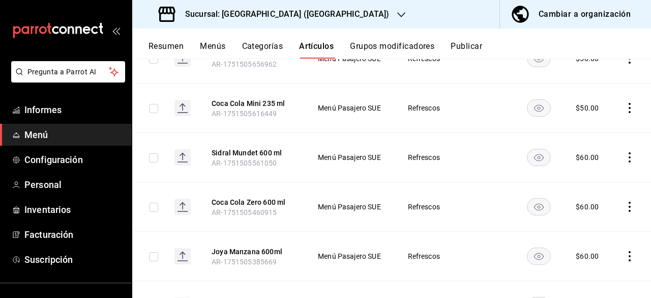
scroll to position [175, 0]
